Goal: Use online tool/utility: Utilize a website feature to perform a specific function

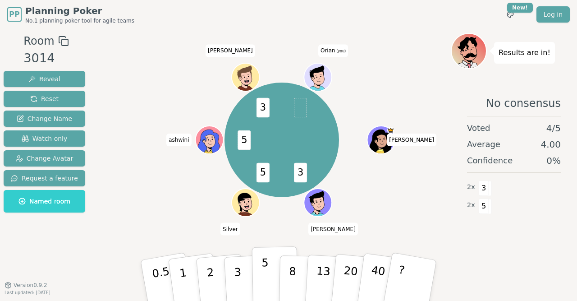
click at [267, 265] on p "5" at bounding box center [266, 280] width 8 height 49
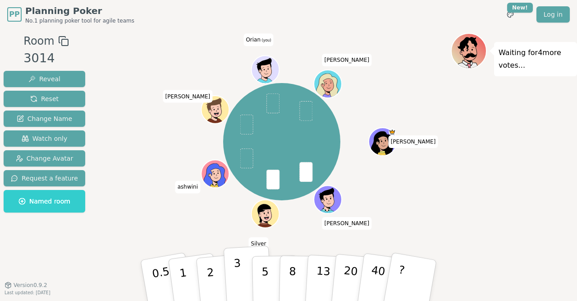
drag, startPoint x: 234, startPoint y: 272, endPoint x: 235, endPoint y: 267, distance: 4.6
click at [234, 272] on button "3" at bounding box center [248, 280] width 49 height 70
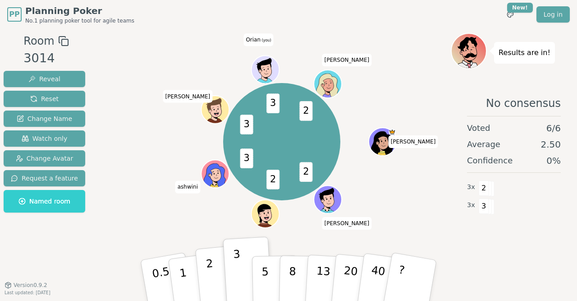
click at [214, 284] on button "2" at bounding box center [220, 281] width 51 height 72
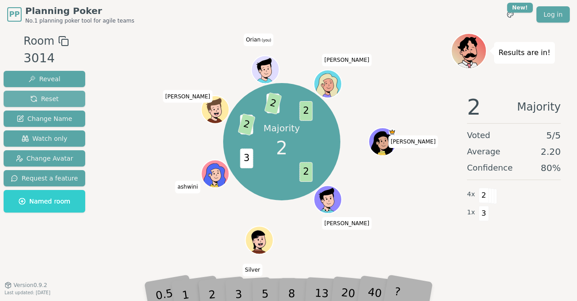
click at [51, 103] on span "Reset" at bounding box center [44, 98] width 28 height 9
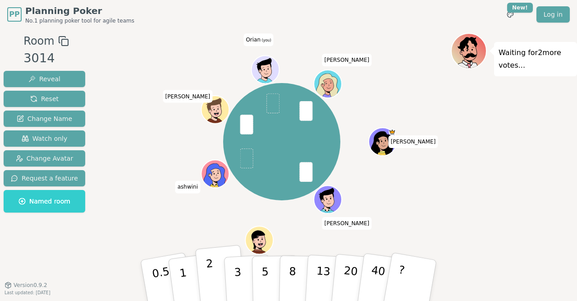
click at [214, 275] on button "2" at bounding box center [220, 281] width 51 height 72
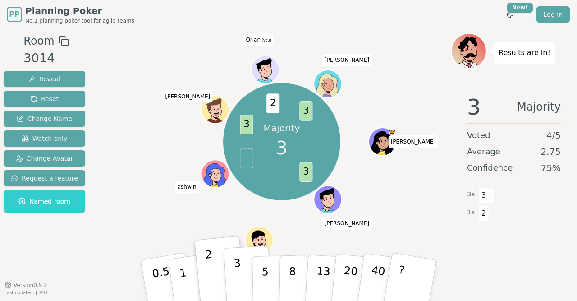
click at [231, 271] on button "3" at bounding box center [248, 280] width 49 height 70
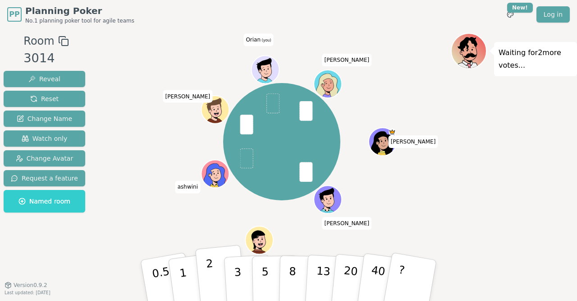
click at [212, 272] on p "2" at bounding box center [212, 281] width 12 height 49
click at [238, 274] on p "3" at bounding box center [239, 281] width 10 height 49
click at [212, 276] on p "2" at bounding box center [212, 281] width 12 height 49
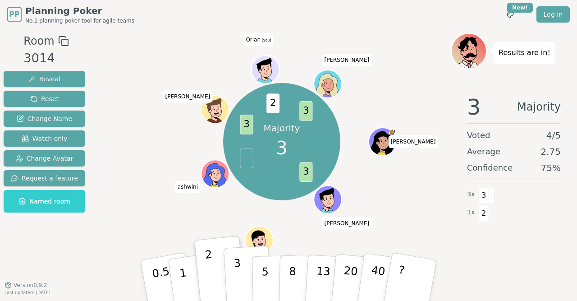
click at [230, 271] on button "3" at bounding box center [248, 280] width 49 height 70
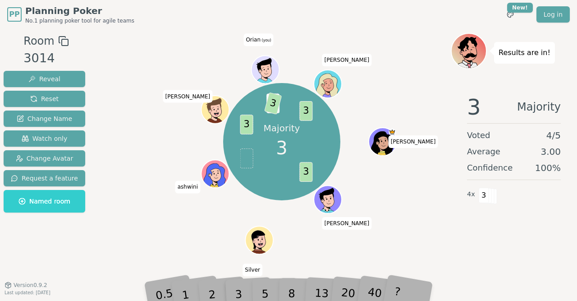
drag, startPoint x: 56, startPoint y: 101, endPoint x: 73, endPoint y: 110, distance: 19.4
click at [56, 101] on button "Reset" at bounding box center [45, 99] width 82 height 16
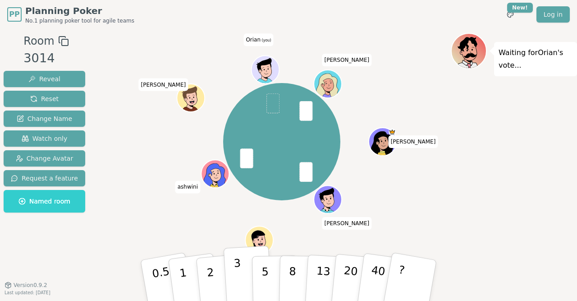
click at [238, 268] on p "3" at bounding box center [239, 281] width 10 height 49
